Goal: Obtain resource: Obtain resource

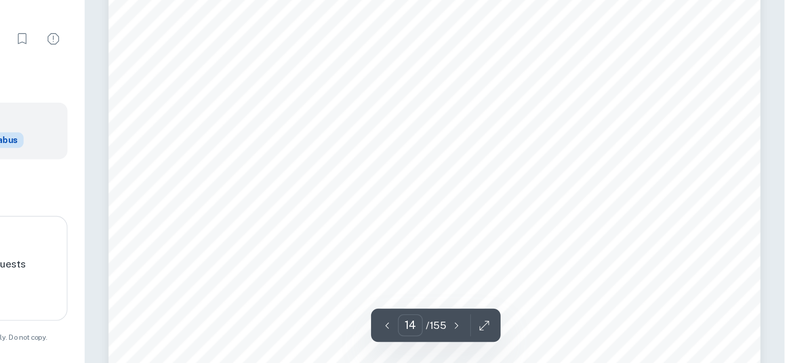
scroll to position [8405, 0]
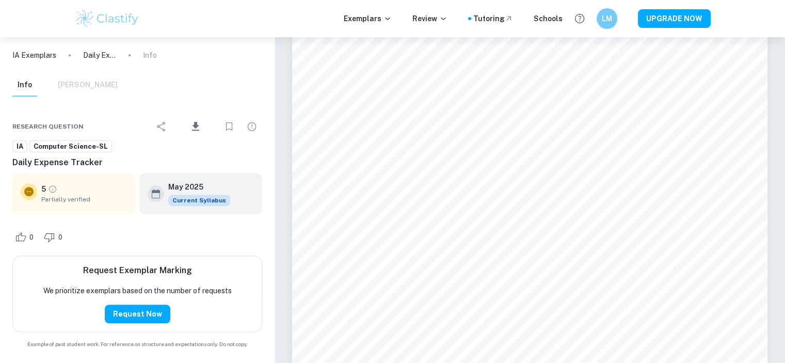
click at [44, 189] on p "5" at bounding box center [43, 188] width 5 height 11
click at [100, 81] on div "Info [PERSON_NAME]" at bounding box center [64, 85] width 105 height 23
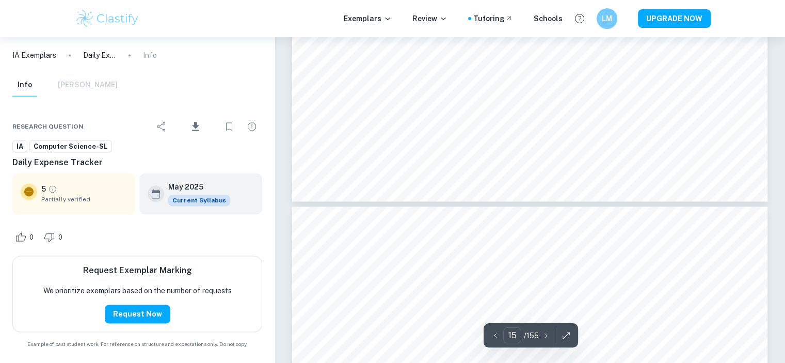
scroll to position [9449, 0]
click at [147, 311] on button "Request Now" at bounding box center [138, 313] width 66 height 19
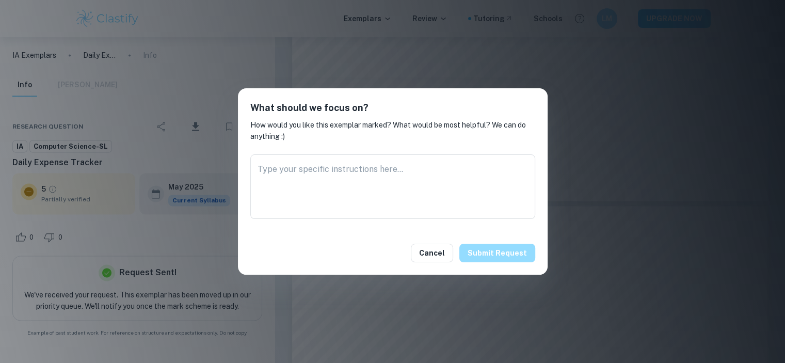
click at [510, 259] on button "Submit request" at bounding box center [497, 252] width 76 height 19
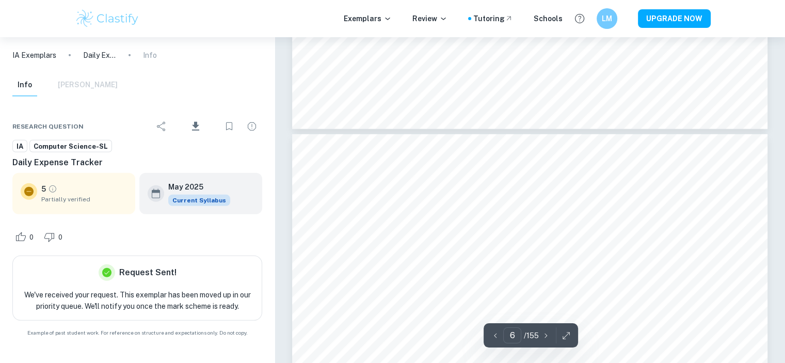
scroll to position [0, 0]
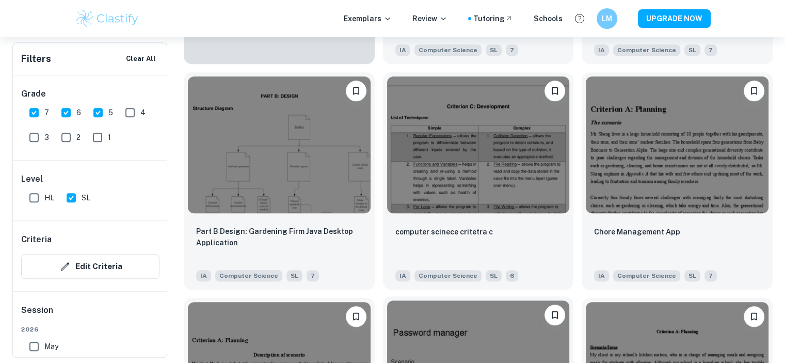
scroll to position [1148, 0]
